Goal: Task Accomplishment & Management: Use online tool/utility

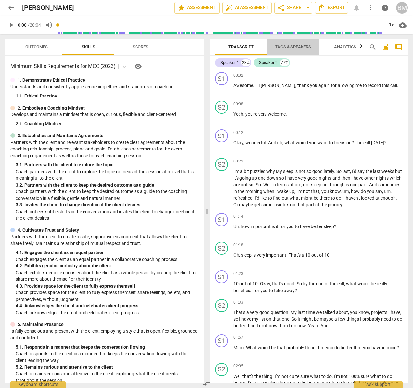
click at [288, 44] on span "Tags & Speakers" at bounding box center [293, 46] width 36 height 5
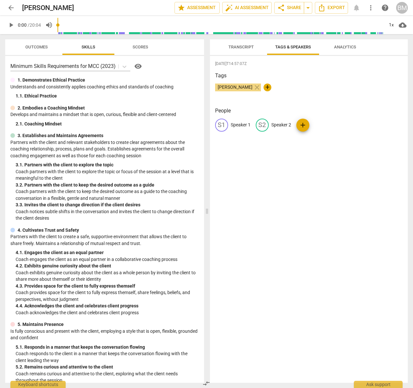
click at [239, 122] on p "Speaker 1" at bounding box center [241, 124] width 20 height 7
type input "Besa"
click at [319, 128] on div "edit Speaker 2" at bounding box center [315, 125] width 35 height 13
type input "[PERSON_NAME]"
click at [250, 46] on span "Transcript" at bounding box center [240, 46] width 25 height 5
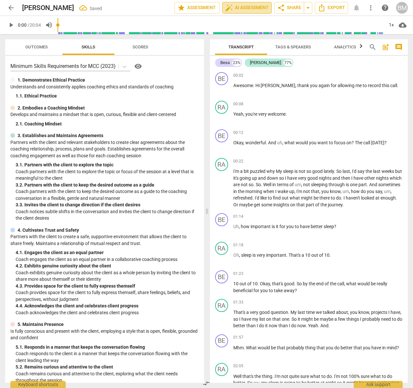
click at [246, 10] on span "auto_fix_high AI Assessment" at bounding box center [247, 8] width 44 height 8
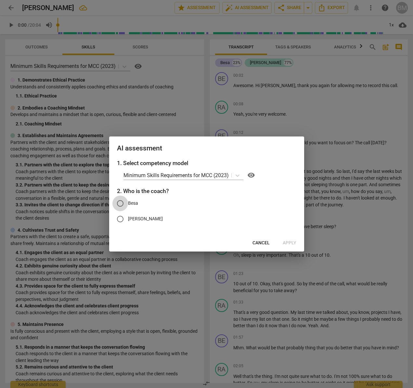
click at [119, 203] on input "Besa" at bounding box center [120, 203] width 16 height 16
radio input "true"
click at [291, 243] on span "Apply" at bounding box center [289, 243] width 14 height 6
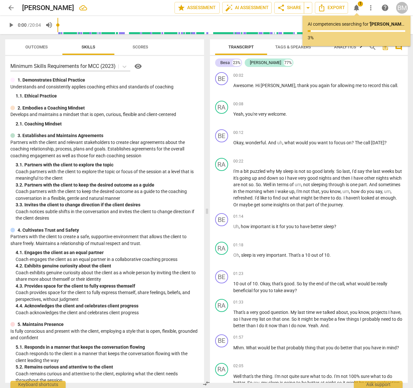
click at [12, 5] on span "arrow_back" at bounding box center [11, 8] width 8 height 8
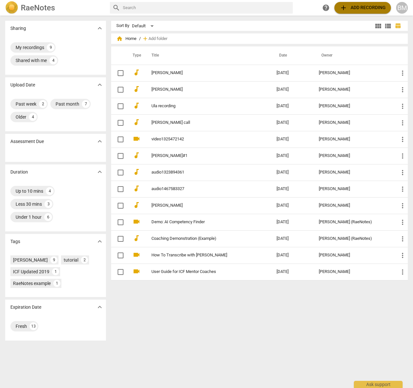
click at [354, 8] on span "add Add recording" at bounding box center [362, 8] width 46 height 8
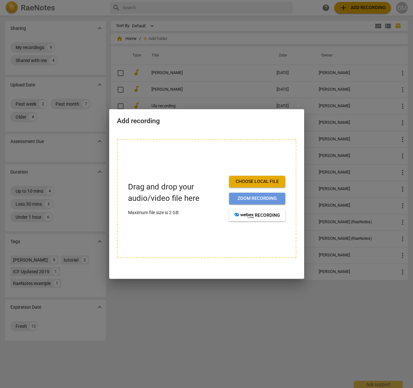
click at [241, 197] on span "Zoom recording" at bounding box center [257, 198] width 46 height 6
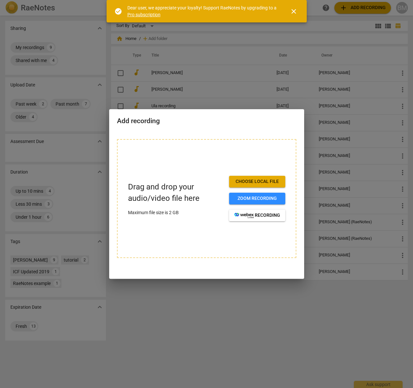
click at [253, 179] on span "Choose local file" at bounding box center [257, 181] width 46 height 6
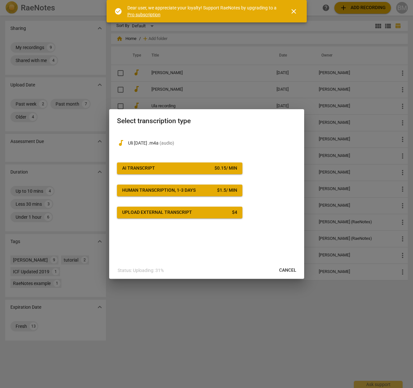
click at [154, 169] on div "AI Transcript" at bounding box center [138, 168] width 33 height 6
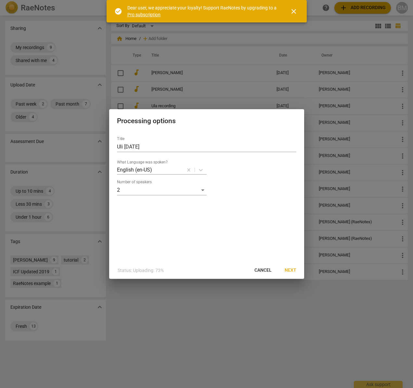
click at [290, 271] on span "Next" at bounding box center [290, 270] width 12 height 6
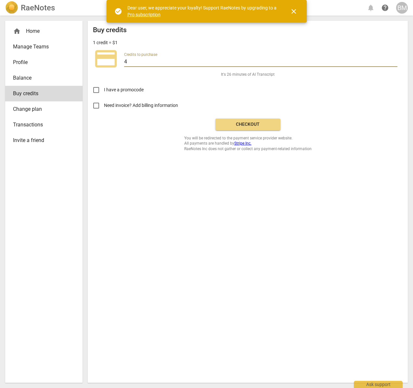
click at [142, 63] on input "4" at bounding box center [260, 61] width 273 height 9
click at [396, 59] on input "5" at bounding box center [260, 61] width 273 height 9
click at [396, 59] on input "6" at bounding box center [260, 61] width 273 height 9
click at [396, 59] on input "7" at bounding box center [260, 61] width 273 height 9
click at [396, 59] on input "8" at bounding box center [260, 61] width 273 height 9
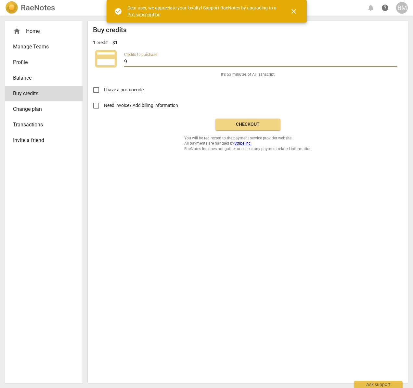
click at [396, 59] on input "9" at bounding box center [260, 61] width 273 height 9
click at [396, 59] on input "10" at bounding box center [260, 61] width 273 height 9
click at [396, 59] on input "11" at bounding box center [260, 61] width 273 height 9
click at [396, 59] on input "12" at bounding box center [260, 61] width 273 height 9
click at [396, 59] on input "13" at bounding box center [260, 61] width 273 height 9
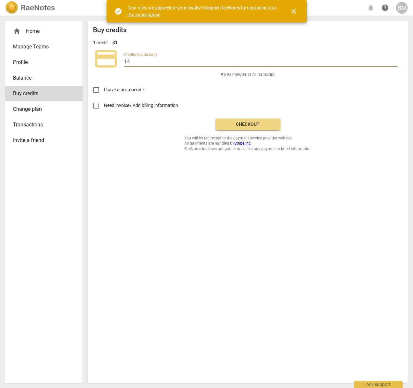
click at [396, 59] on input "14" at bounding box center [260, 61] width 273 height 9
click at [396, 59] on input "15" at bounding box center [260, 61] width 273 height 9
click at [396, 59] on input "16" at bounding box center [260, 61] width 273 height 9
click at [396, 59] on input "17" at bounding box center [260, 61] width 273 height 9
click at [396, 59] on input "18" at bounding box center [260, 61] width 273 height 9
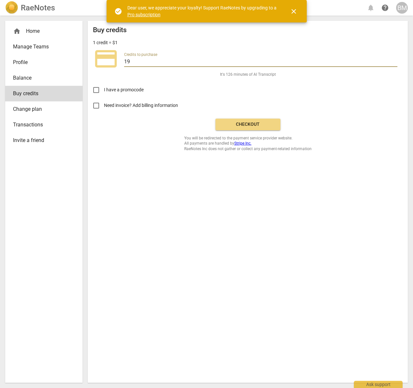
click at [396, 59] on input "19" at bounding box center [260, 61] width 273 height 9
type input "20"
click at [396, 59] on input "20" at bounding box center [260, 61] width 273 height 9
click at [252, 126] on span "Checkout" at bounding box center [247, 124] width 55 height 6
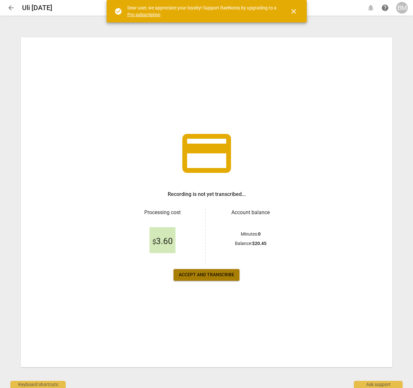
click at [207, 275] on span "Accept and transcribe" at bounding box center [207, 274] width 56 height 6
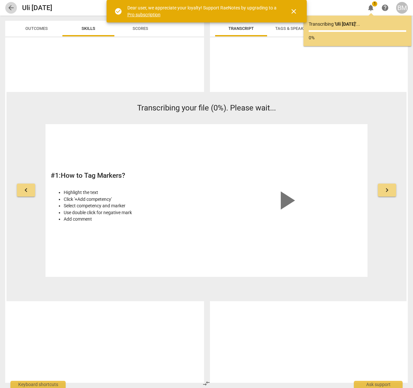
click at [15, 8] on span "arrow_back" at bounding box center [11, 8] width 8 height 8
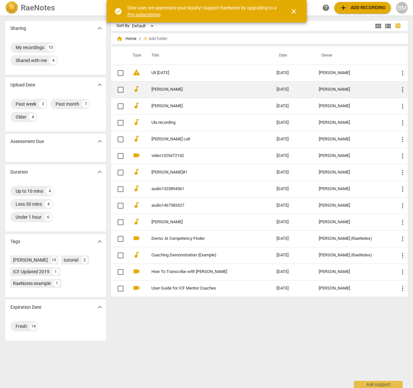
click at [157, 90] on link "[PERSON_NAME]" at bounding box center [202, 89] width 102 height 5
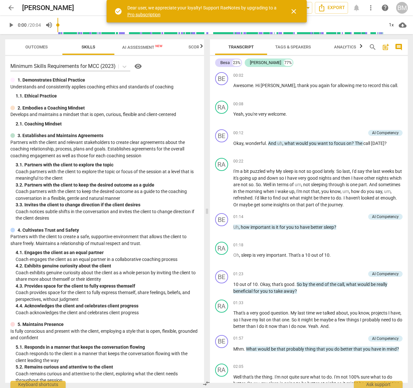
click at [140, 48] on span "AI Assessment New" at bounding box center [142, 47] width 40 height 5
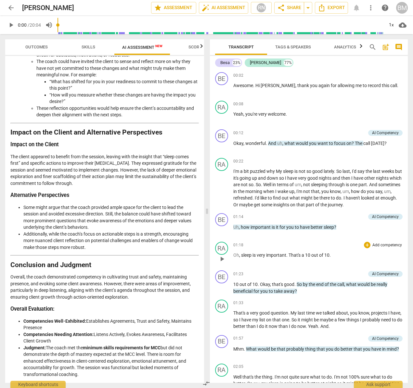
scroll to position [800, 0]
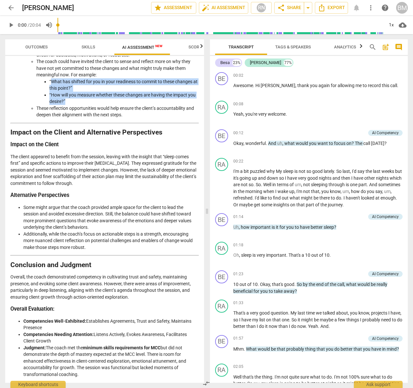
drag, startPoint x: 50, startPoint y: 81, endPoint x: 70, endPoint y: 100, distance: 27.5
click at [70, 100] on ul "“What has shifted for you in your readiness to commit to these changes at this …" at bounding box center [117, 91] width 162 height 27
copy ul "What has shifted for you in your readiness to commit to these changes at this p…"
click at [12, 7] on span "arrow_back" at bounding box center [11, 8] width 8 height 8
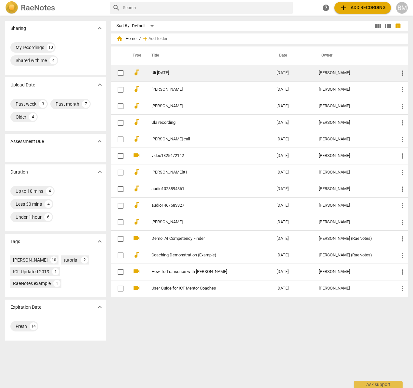
click at [165, 72] on link "Uli [DATE]" at bounding box center [202, 72] width 102 height 5
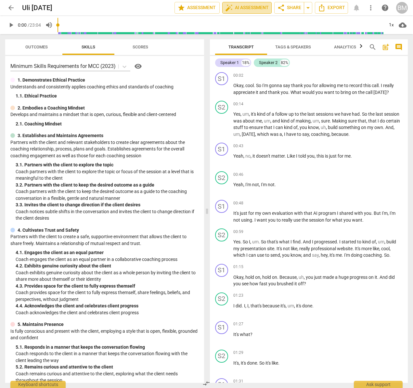
click at [244, 8] on span "auto_fix_high AI Assessment" at bounding box center [247, 8] width 44 height 8
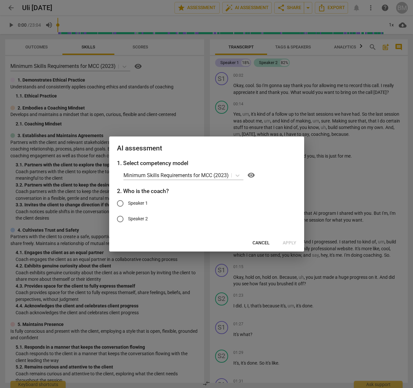
click at [135, 200] on span "Speaker 1" at bounding box center [138, 203] width 20 height 7
click at [128, 200] on input "Speaker 1" at bounding box center [120, 203] width 16 height 16
radio input "true"
click at [287, 242] on span "Apply" at bounding box center [289, 243] width 14 height 6
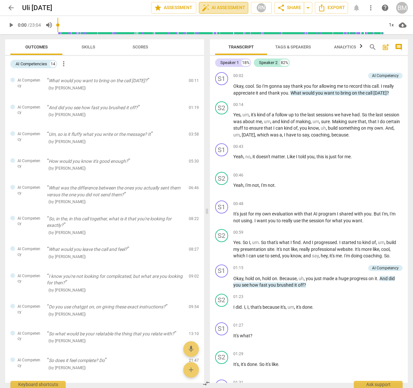
click at [220, 6] on span "auto_fix_high AI Assessment" at bounding box center [224, 8] width 44 height 8
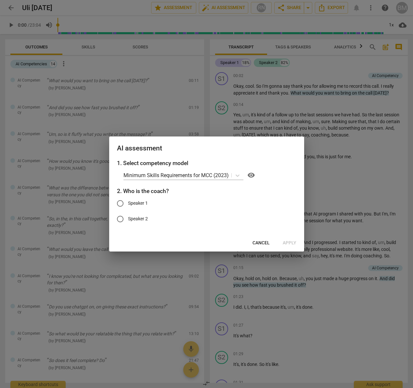
click at [122, 202] on input "Speaker 1" at bounding box center [120, 203] width 16 height 16
radio input "true"
click at [285, 244] on span "Apply" at bounding box center [289, 243] width 14 height 6
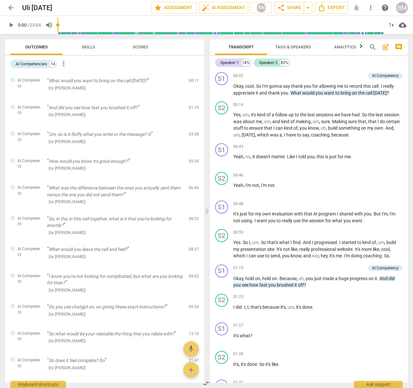
click at [287, 47] on span "Tags & Speakers" at bounding box center [293, 46] width 36 height 5
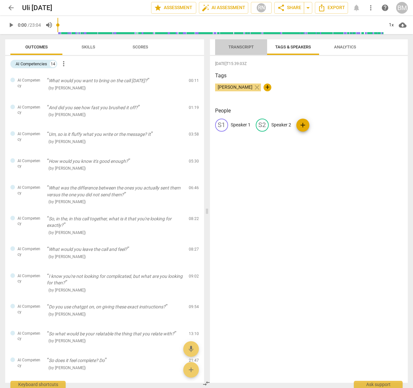
click at [239, 46] on span "Transcript" at bounding box center [240, 46] width 25 height 5
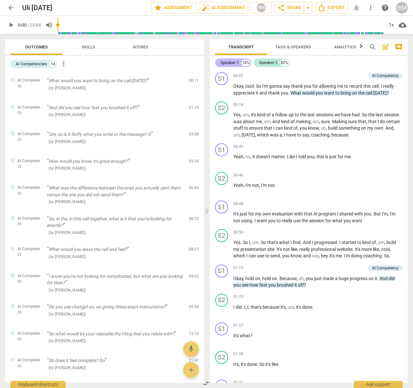
click at [231, 64] on div "Speaker 1" at bounding box center [229, 62] width 19 height 6
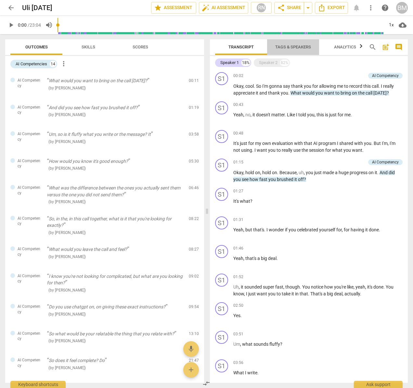
click at [283, 47] on span "Tags & Speakers" at bounding box center [293, 46] width 36 height 5
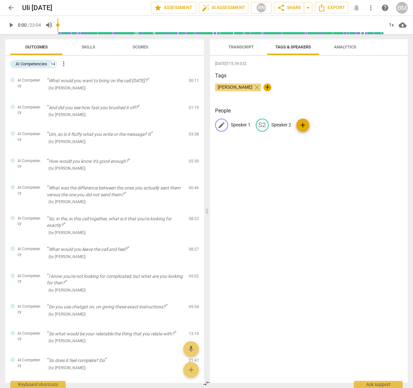
click at [236, 128] on p "Speaker 1" at bounding box center [241, 124] width 20 height 7
type input "Besa"
click at [313, 124] on p "Speaker 2" at bounding box center [323, 124] width 20 height 7
click at [272, 126] on p "Speaker 2" at bounding box center [271, 124] width 20 height 7
type input "Uli"
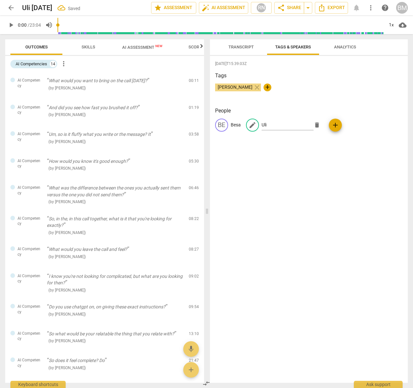
click at [365, 163] on div "2025-10-01T15:39:03Z Tags Besa Martini close + People BE Besa edit Uli delete a…" at bounding box center [309, 219] width 198 height 327
click at [140, 45] on span "AI Assessment New" at bounding box center [142, 47] width 40 height 5
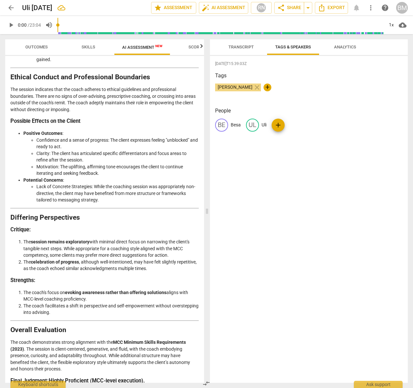
scroll to position [886, 0]
